Goal: Use online tool/utility: Utilize a website feature to perform a specific function

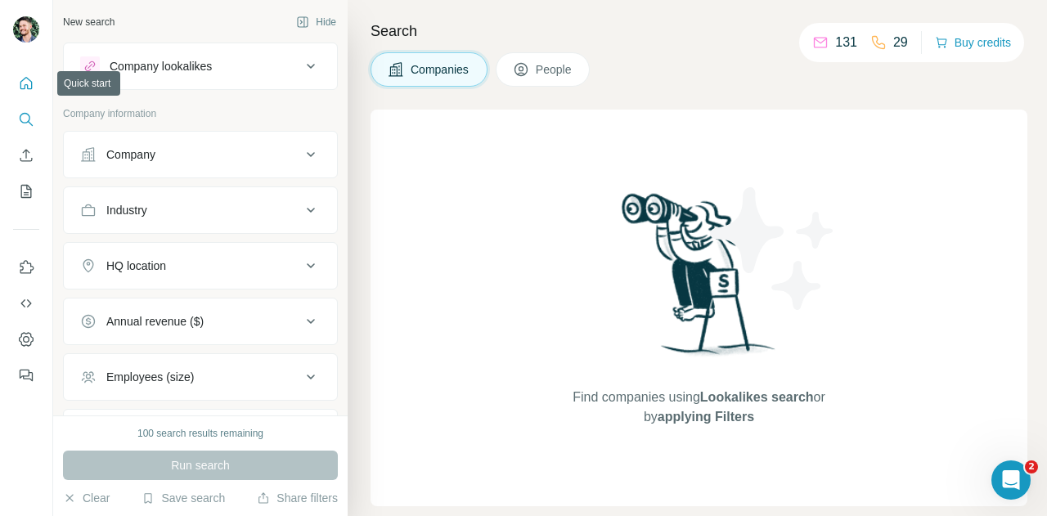
click at [28, 77] on icon "Quick start" at bounding box center [26, 83] width 16 height 16
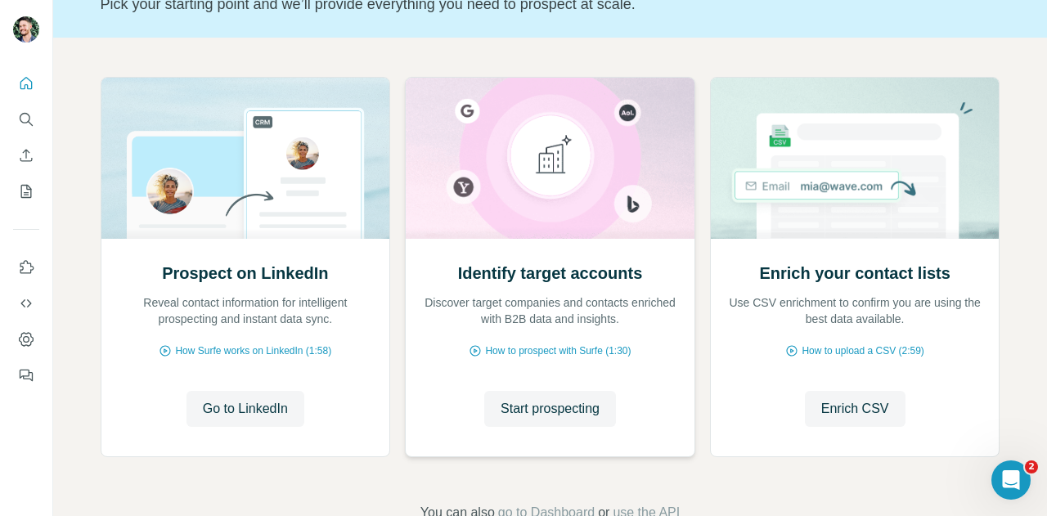
scroll to position [164, 0]
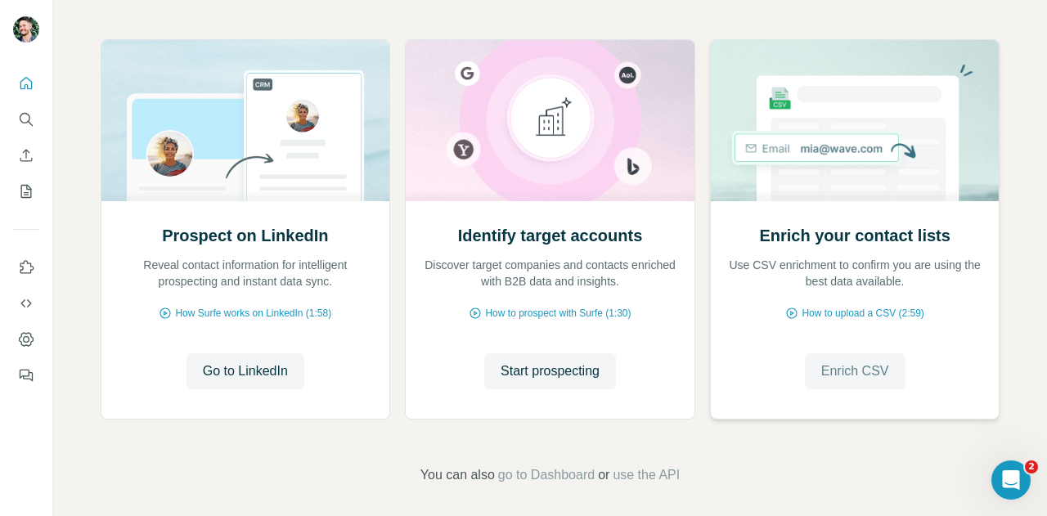
click at [851, 367] on span "Enrich CSV" at bounding box center [856, 372] width 68 height 20
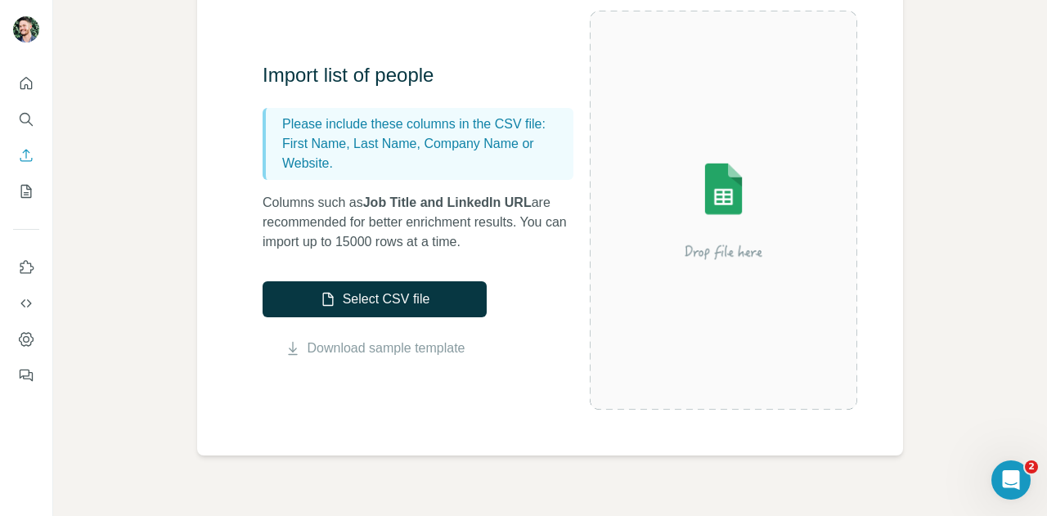
scroll to position [164, 0]
click at [403, 345] on link "Download sample template" at bounding box center [387, 348] width 158 height 20
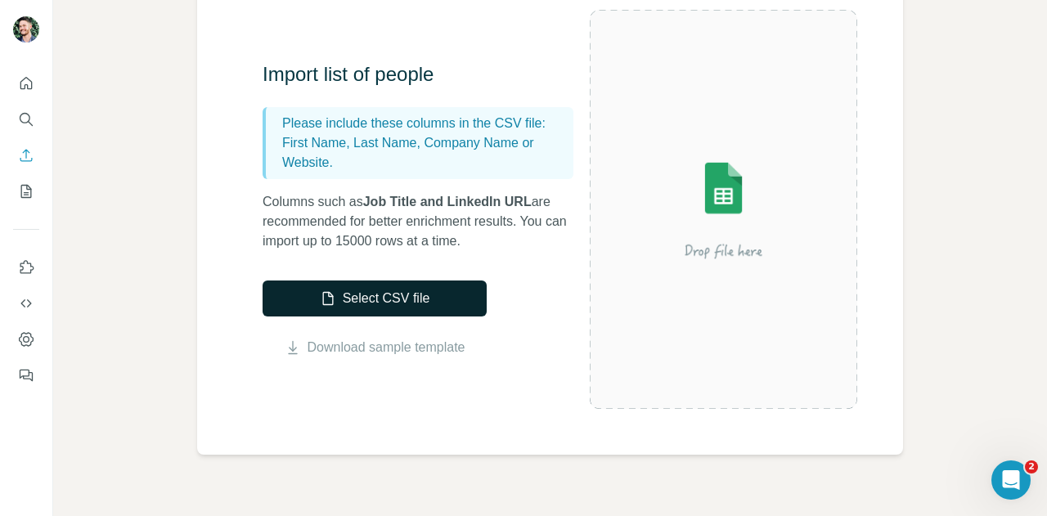
click at [367, 312] on button "Select CSV file" at bounding box center [375, 299] width 224 height 36
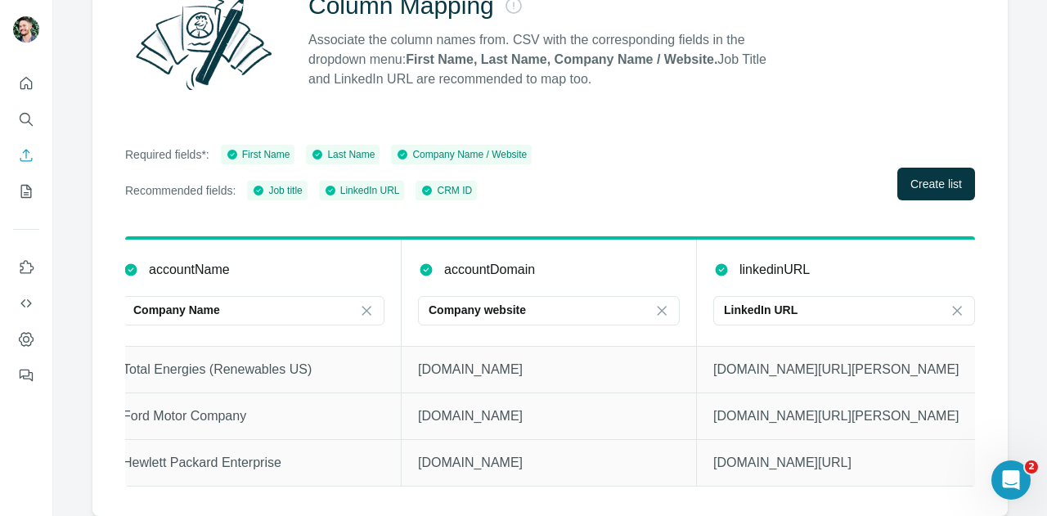
scroll to position [0, 0]
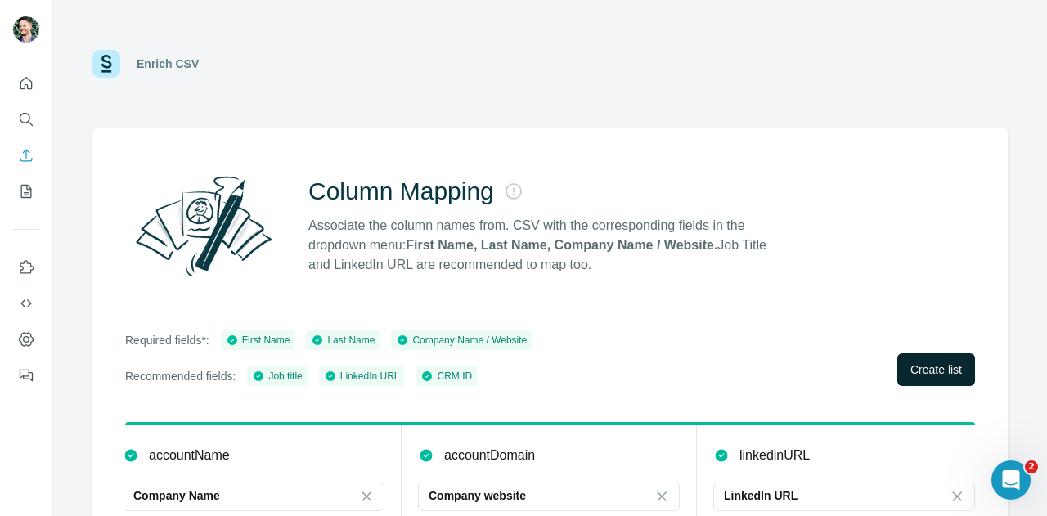
click at [915, 367] on span "Create list" at bounding box center [937, 370] width 52 height 16
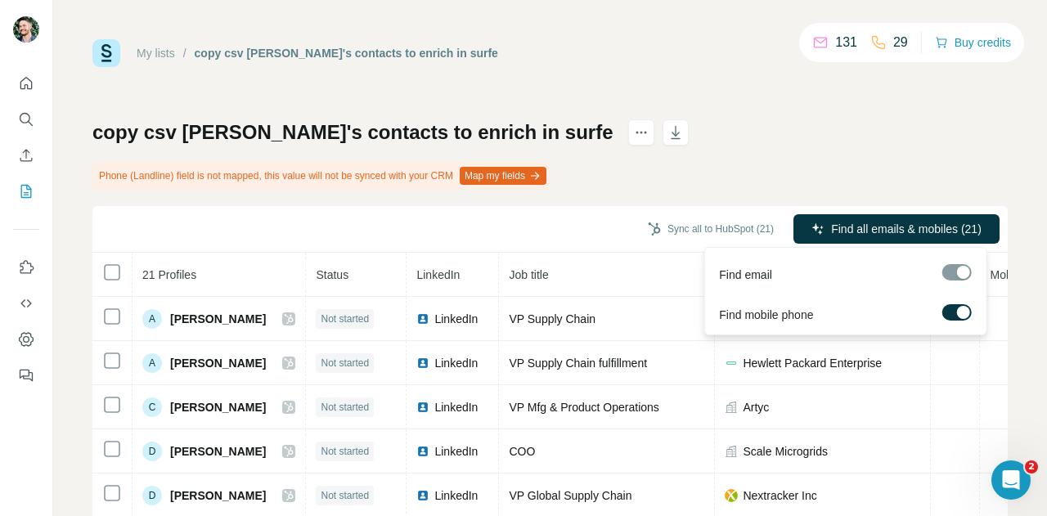
click at [952, 276] on div at bounding box center [956, 272] width 29 height 16
click at [861, 227] on span "Find all emails & mobiles (21)" at bounding box center [906, 229] width 151 height 16
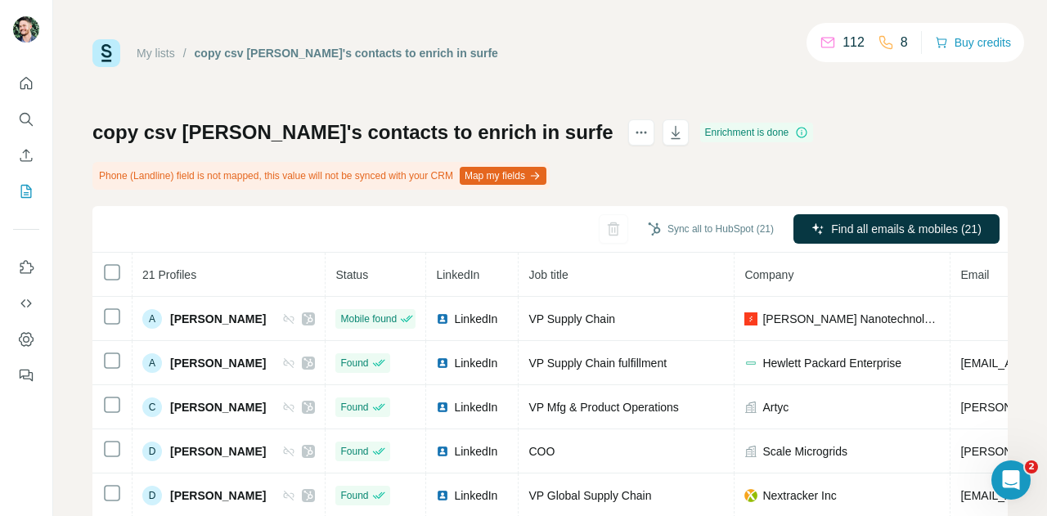
click at [700, 132] on div "Enrichment is done" at bounding box center [757, 133] width 114 height 20
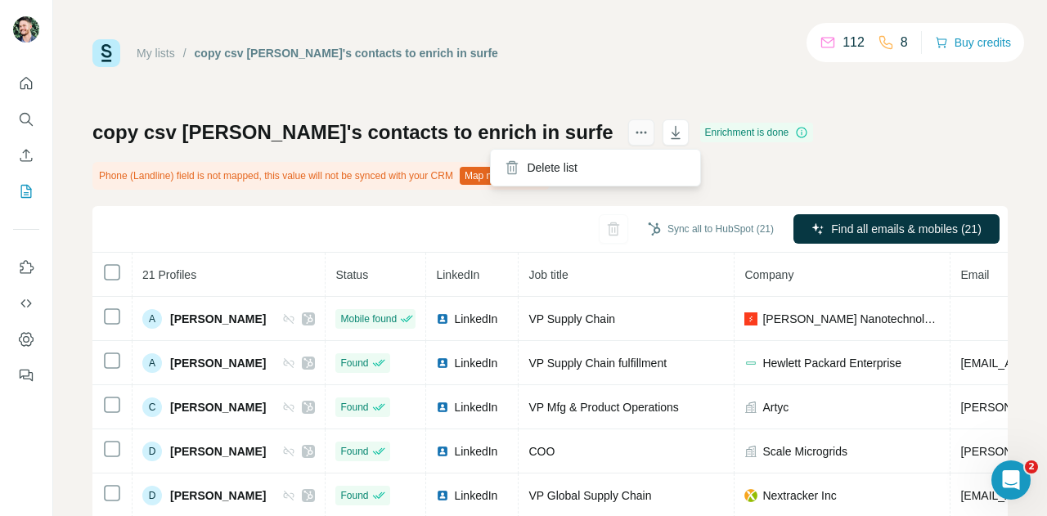
click at [633, 130] on icon "actions" at bounding box center [641, 132] width 16 height 16
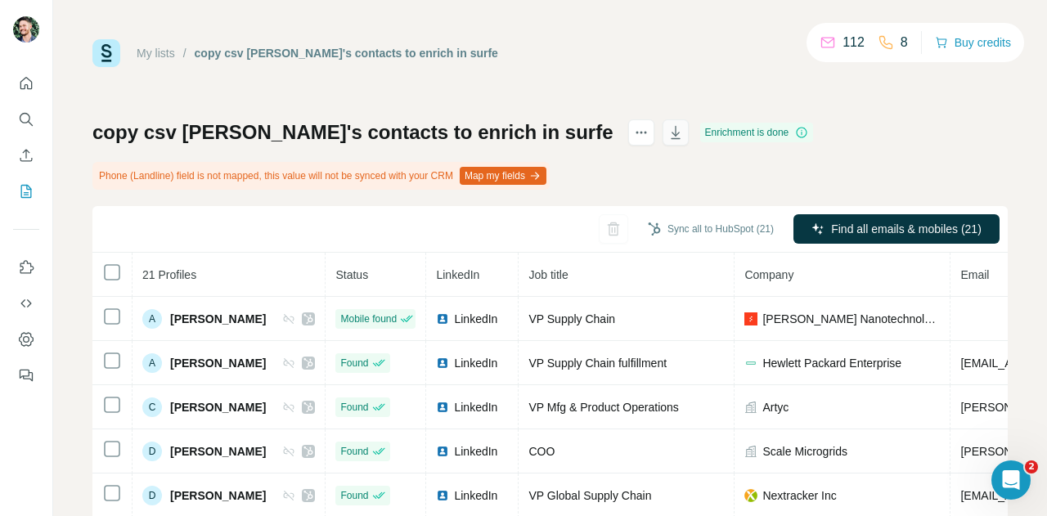
click at [671, 128] on icon "button" at bounding box center [675, 132] width 9 height 13
